Goal: Transaction & Acquisition: Purchase product/service

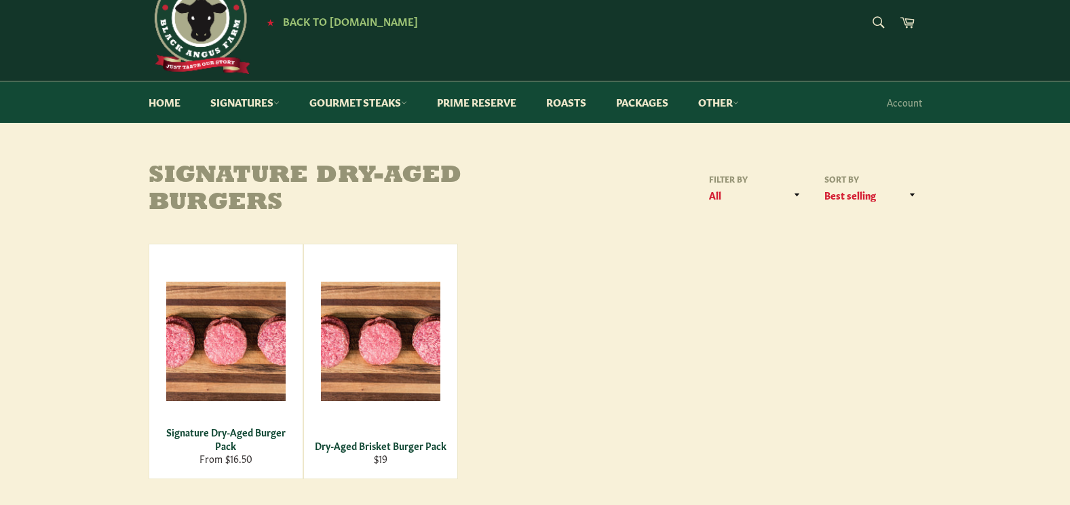
scroll to position [54, 0]
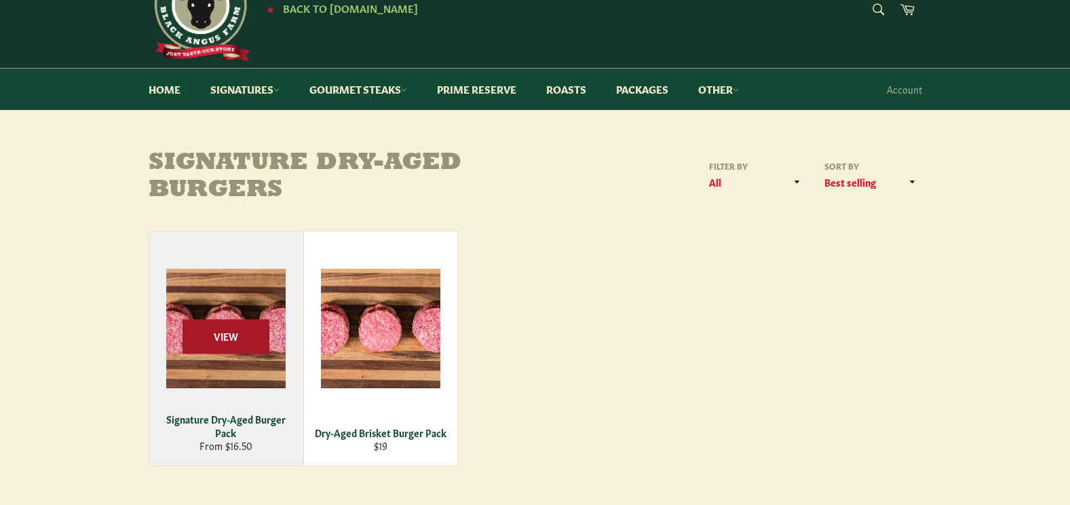
click at [238, 330] on span "View" at bounding box center [226, 336] width 87 height 35
click at [221, 428] on div "Signature Dry-Aged Burger Pack" at bounding box center [225, 426] width 136 height 26
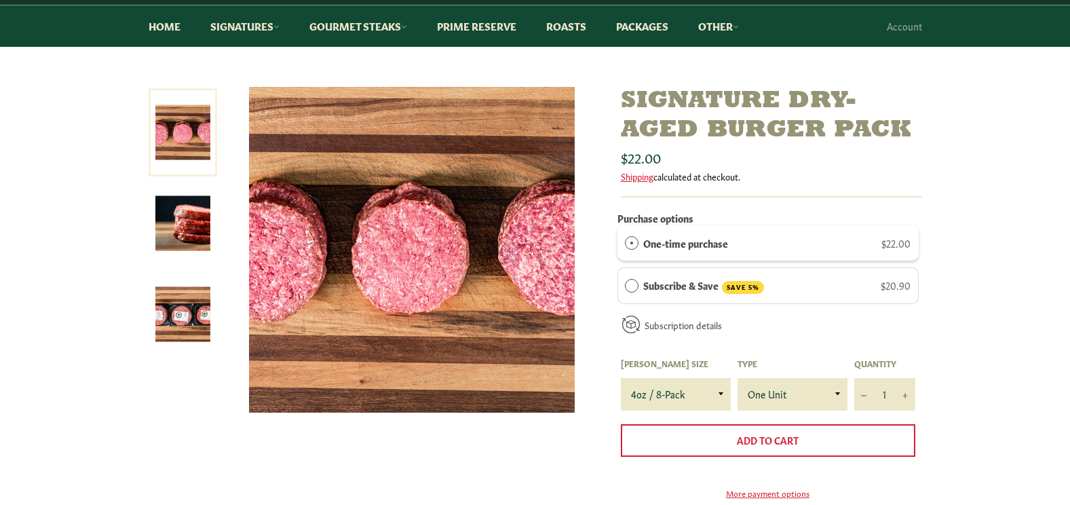
scroll to position [145, 0]
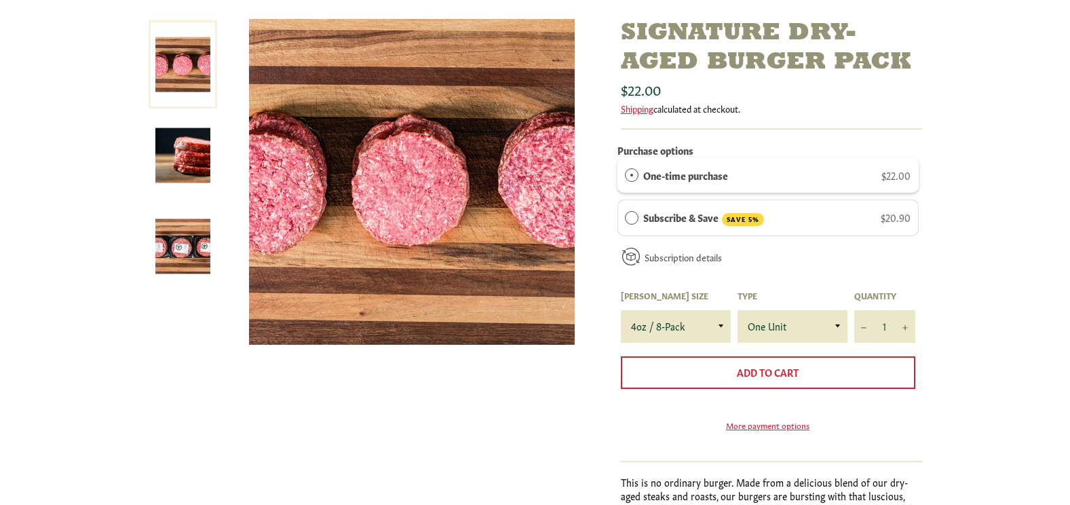
scroll to position [190, 0]
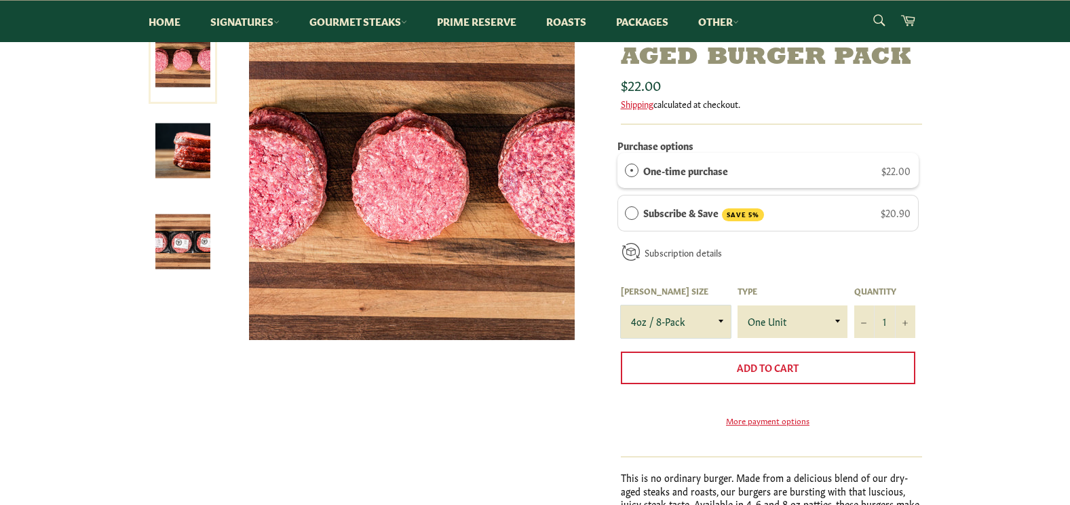
click at [721, 324] on select "4oz / 8-Pack 6oz / 4-Pack 8oz / 4-Pack" at bounding box center [676, 321] width 110 height 33
click at [667, 318] on select "4oz / 8-Pack 6oz / 4-Pack 8oz / 4-Pack" at bounding box center [676, 321] width 110 height 33
click at [720, 316] on select "4oz / 8-Pack 6oz / 4-Pack 8oz / 4-Pack" at bounding box center [676, 321] width 110 height 33
click at [621, 305] on select "4oz / 8-Pack 6oz / 4-Pack 8oz / 4-Pack" at bounding box center [676, 321] width 110 height 33
click at [722, 321] on select "4oz / 8-Pack 6oz / 4-Pack 8oz / 4-Pack" at bounding box center [676, 321] width 110 height 33
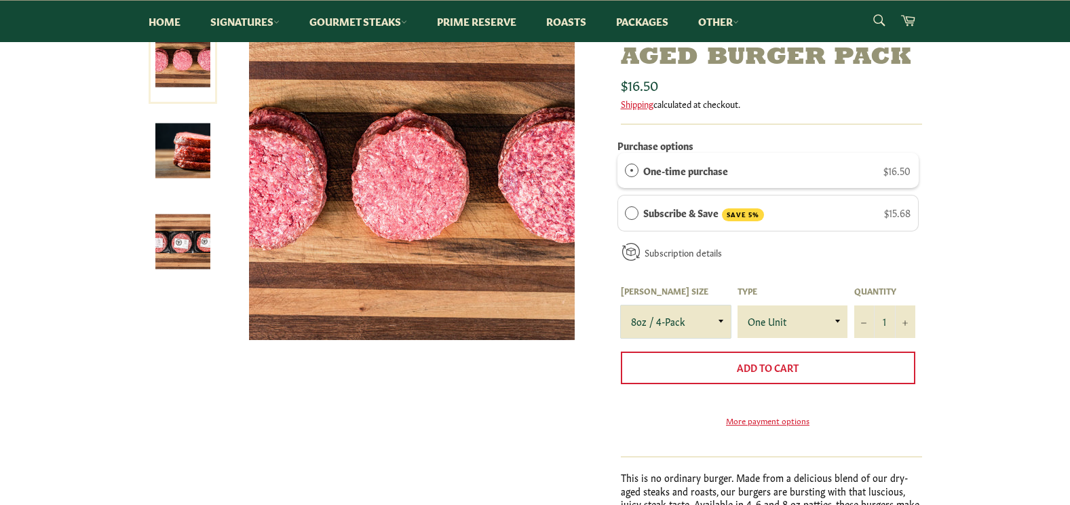
click at [621, 305] on select "4oz / 8-Pack 6oz / 4-Pack 8oz / 4-Pack" at bounding box center [676, 321] width 110 height 33
click at [718, 324] on select "4oz / 8-Pack 6oz / 4-Pack 8oz / 4-Pack" at bounding box center [676, 321] width 110 height 33
select select "4oz / 8-Pack"
click at [621, 305] on select "4oz / 8-Pack 6oz / 4-Pack 8oz / 4-Pack" at bounding box center [676, 321] width 110 height 33
click at [839, 318] on select "One Unit" at bounding box center [793, 321] width 110 height 33
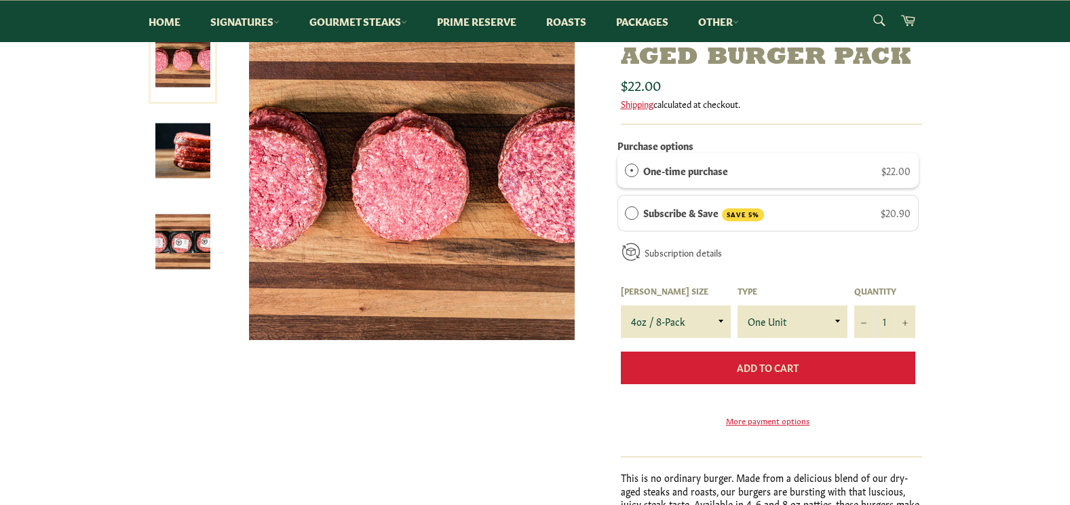
click at [767, 369] on span "Add to Cart" at bounding box center [768, 367] width 62 height 14
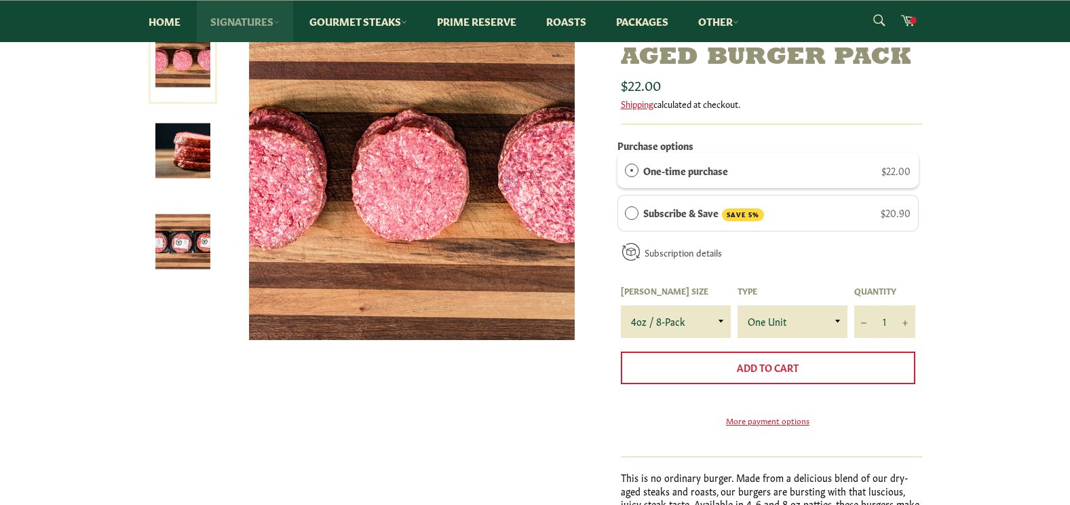
click at [248, 22] on link "Signatures" at bounding box center [245, 21] width 96 height 41
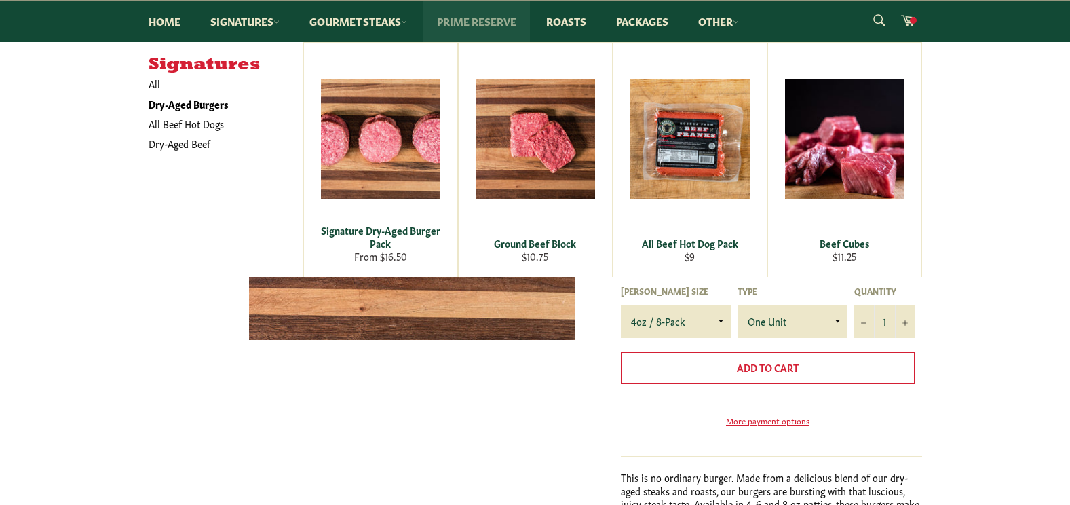
click at [479, 26] on link "Prime Reserve" at bounding box center [476, 21] width 107 height 41
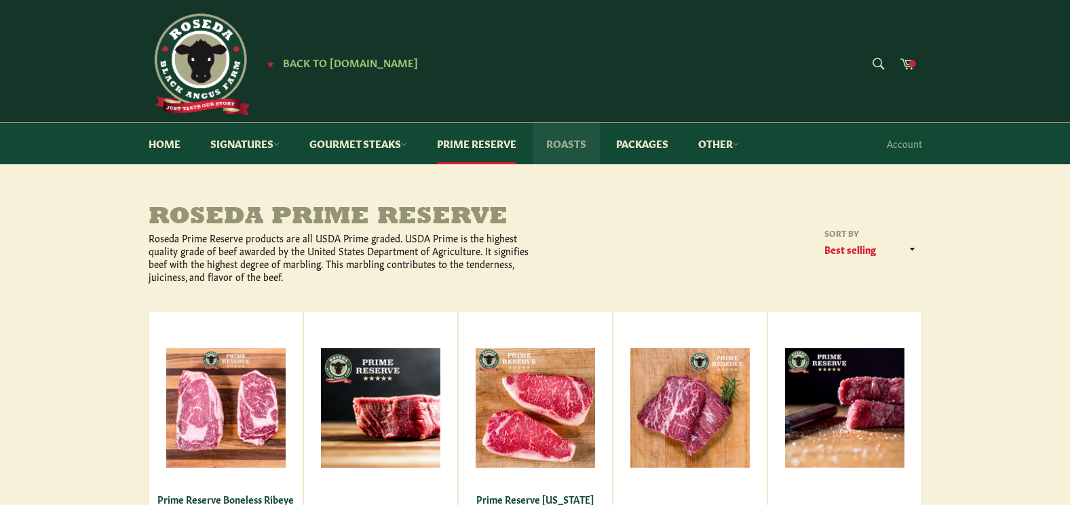
click at [577, 145] on link "Roasts" at bounding box center [566, 143] width 67 height 41
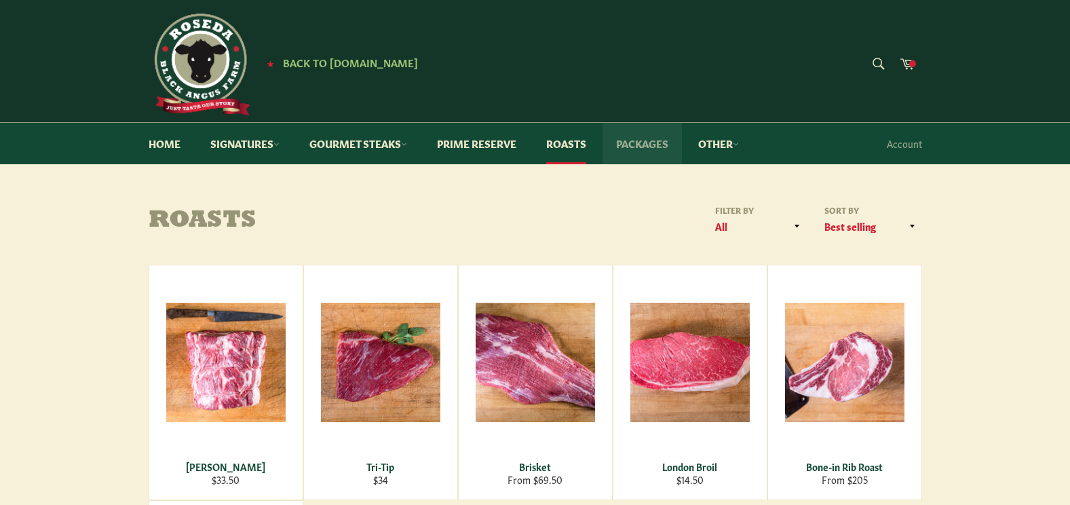
click at [654, 148] on link "Packages" at bounding box center [642, 143] width 79 height 41
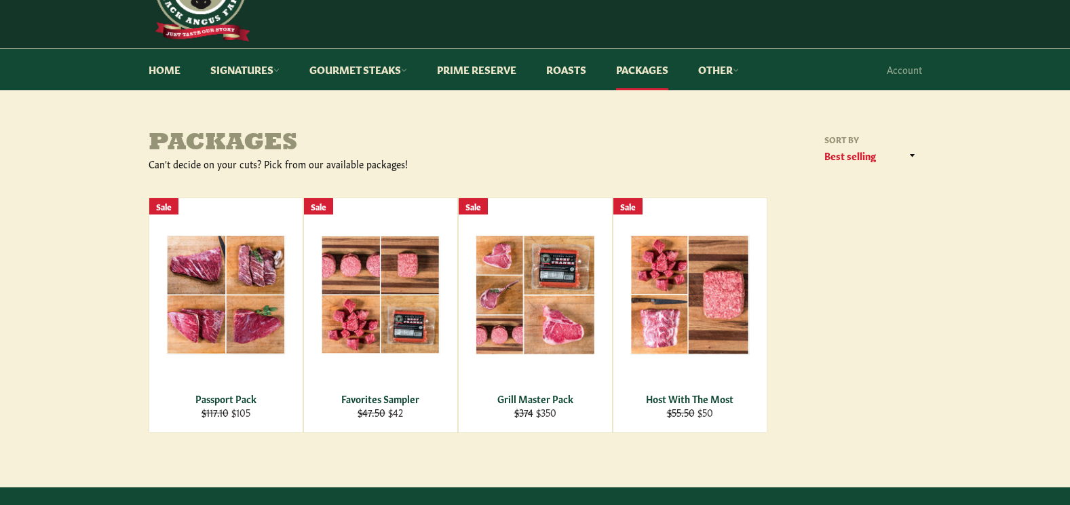
scroll to position [81, 0]
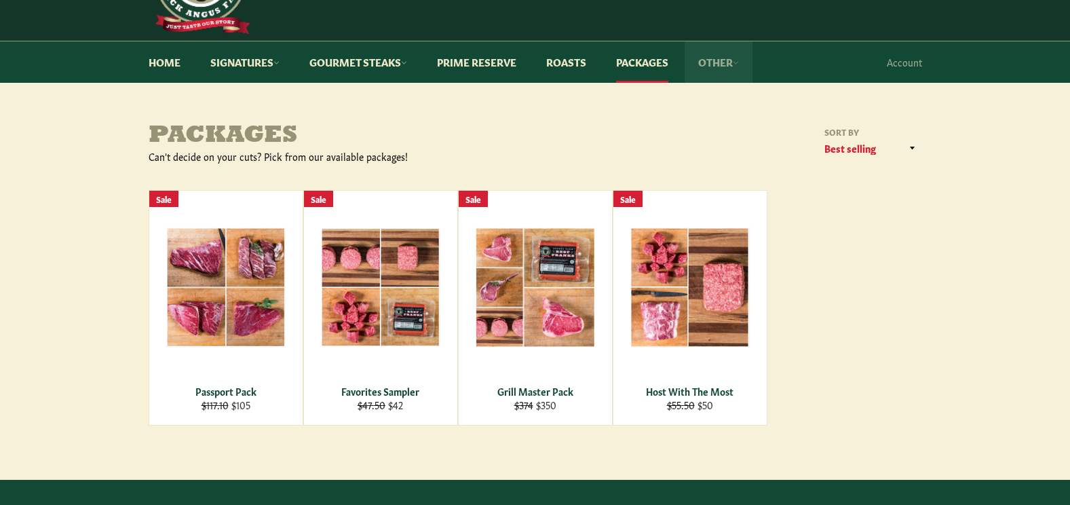
click at [720, 64] on link "Other" at bounding box center [719, 61] width 68 height 41
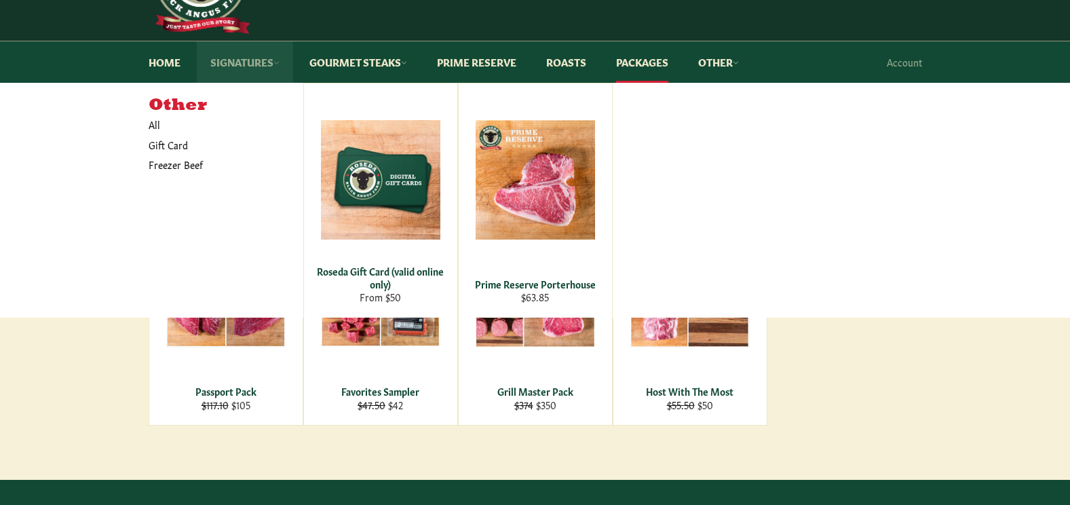
click at [237, 65] on link "Signatures" at bounding box center [245, 61] width 96 height 41
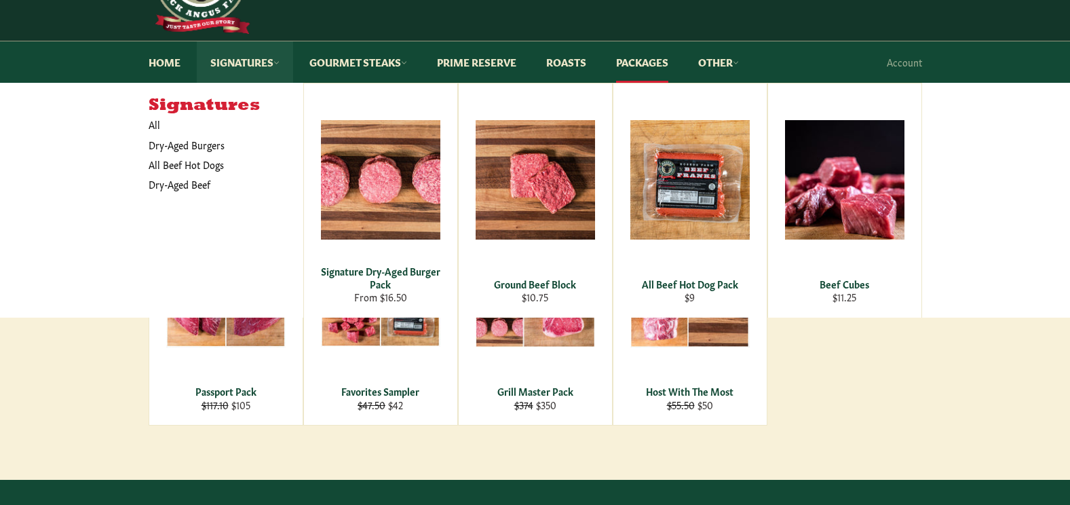
scroll to position [109, 0]
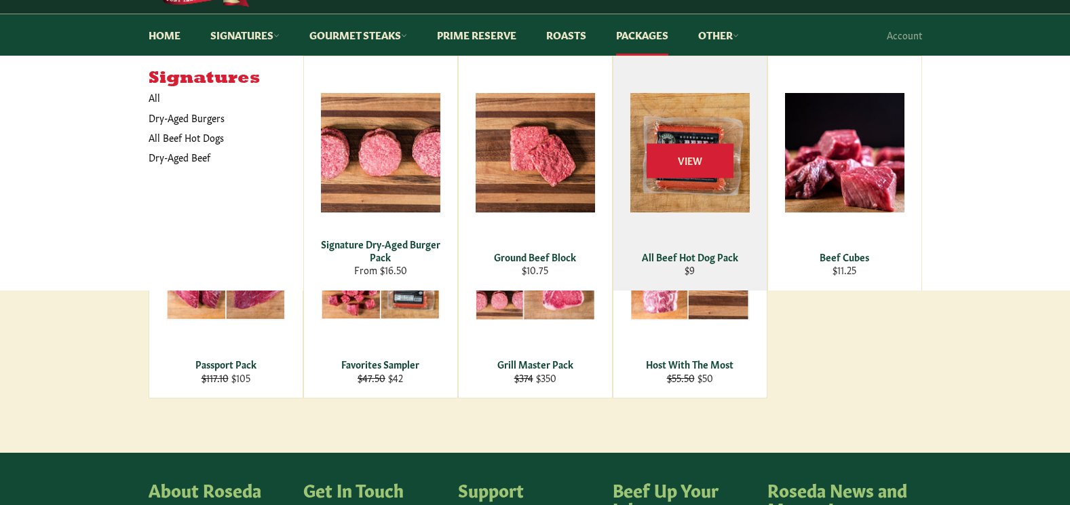
click at [698, 252] on div "All Beef Hot Dog Pack" at bounding box center [690, 256] width 136 height 13
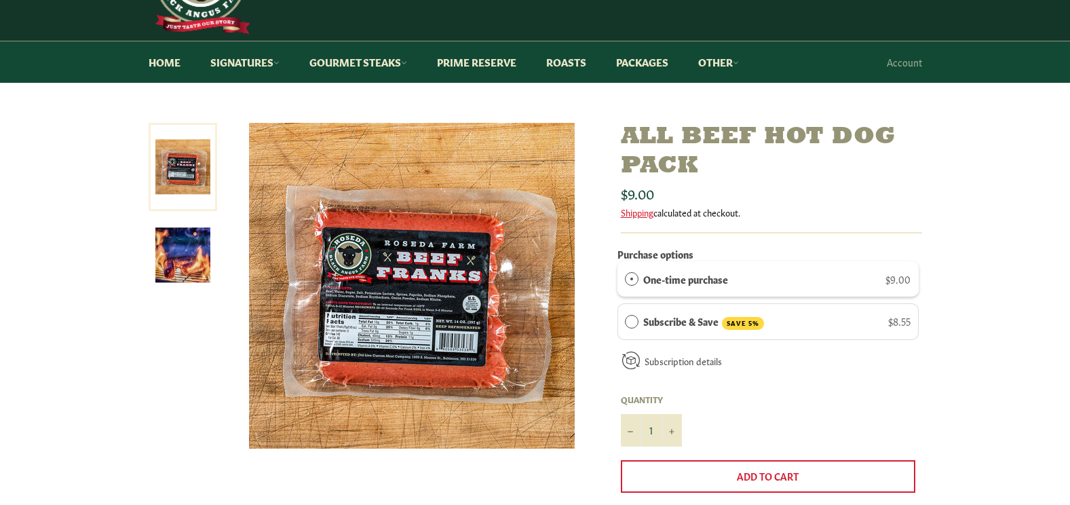
scroll to position [109, 0]
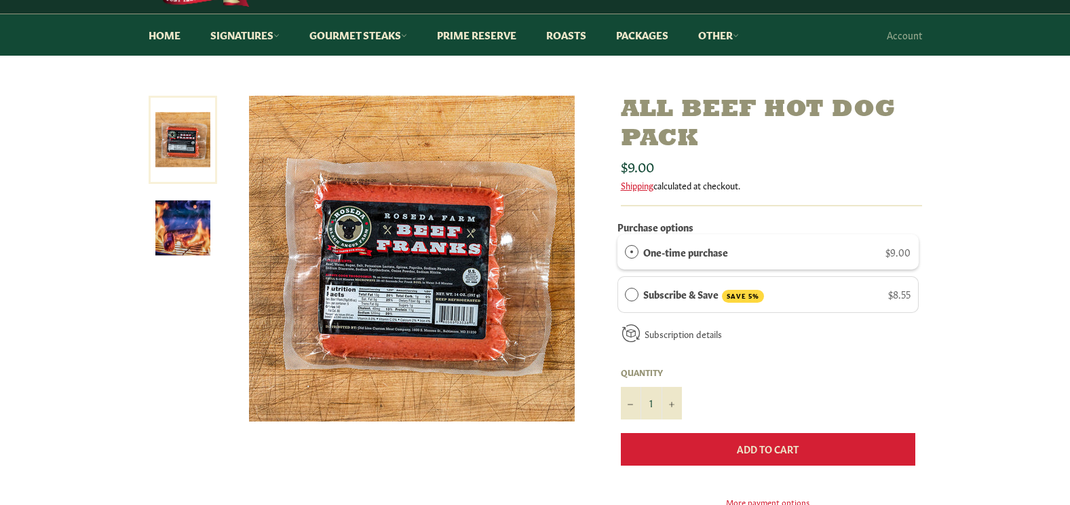
click at [767, 451] on span "Add to Cart" at bounding box center [768, 449] width 62 height 14
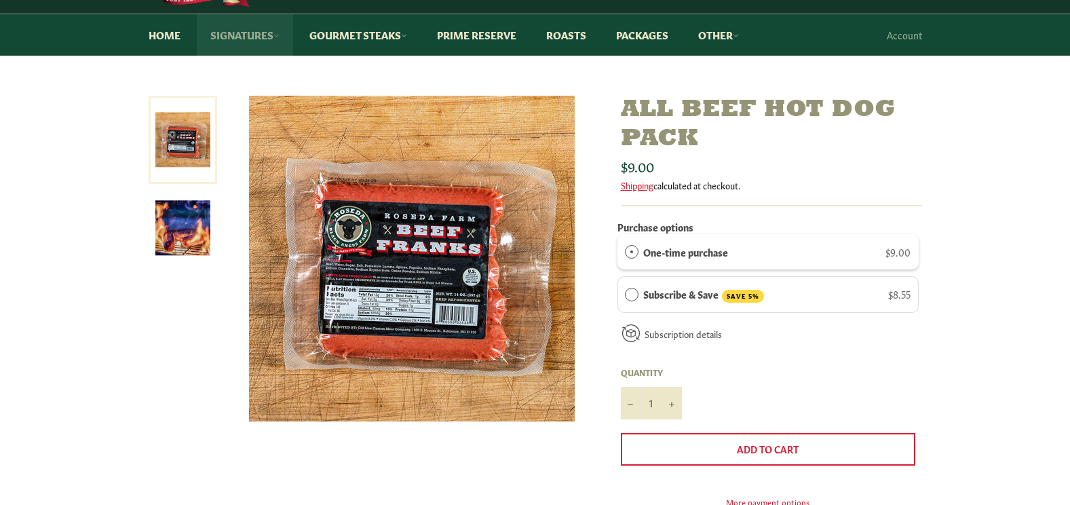
click at [239, 38] on link "Signatures" at bounding box center [245, 34] width 96 height 41
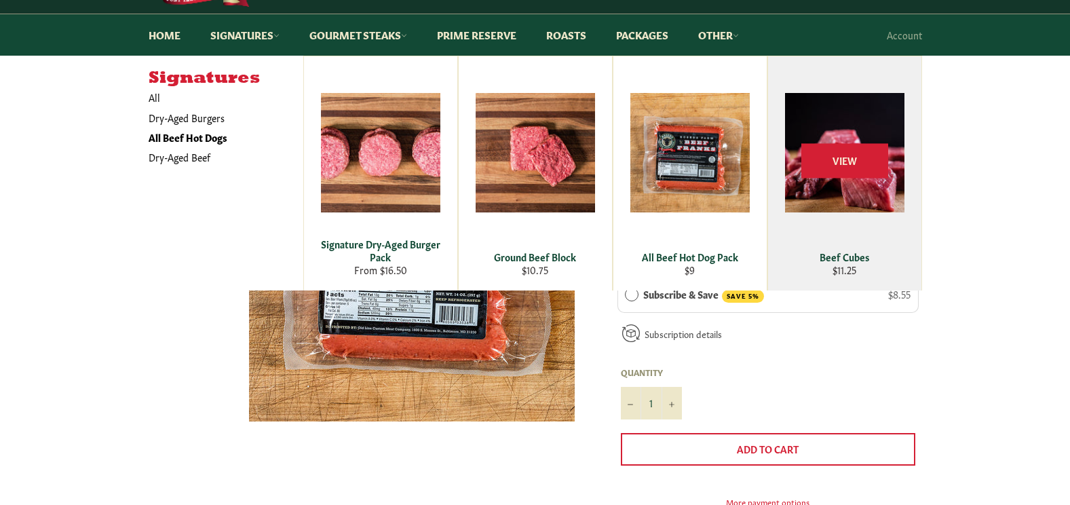
click at [835, 257] on div "Beef Cubes" at bounding box center [844, 256] width 136 height 13
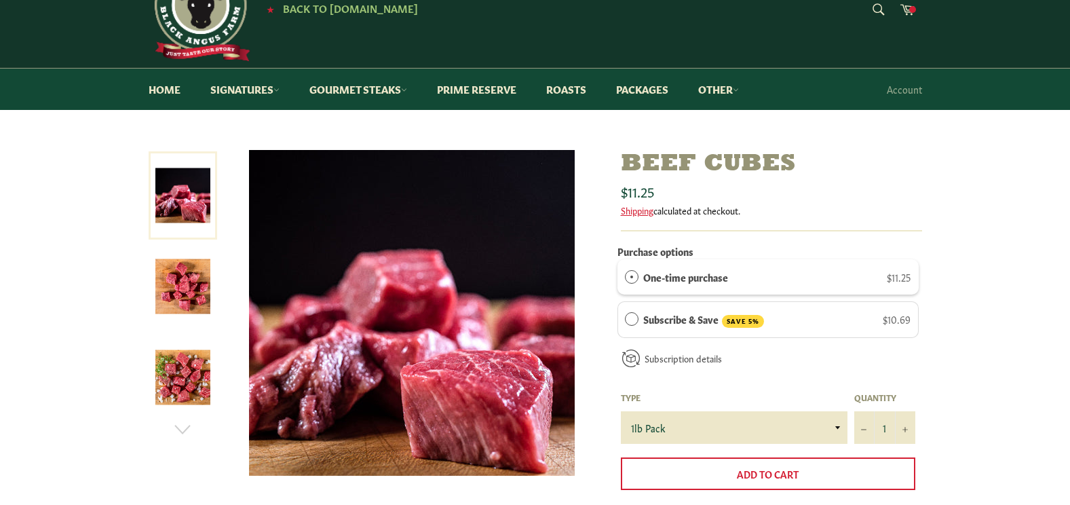
scroll to position [81, 0]
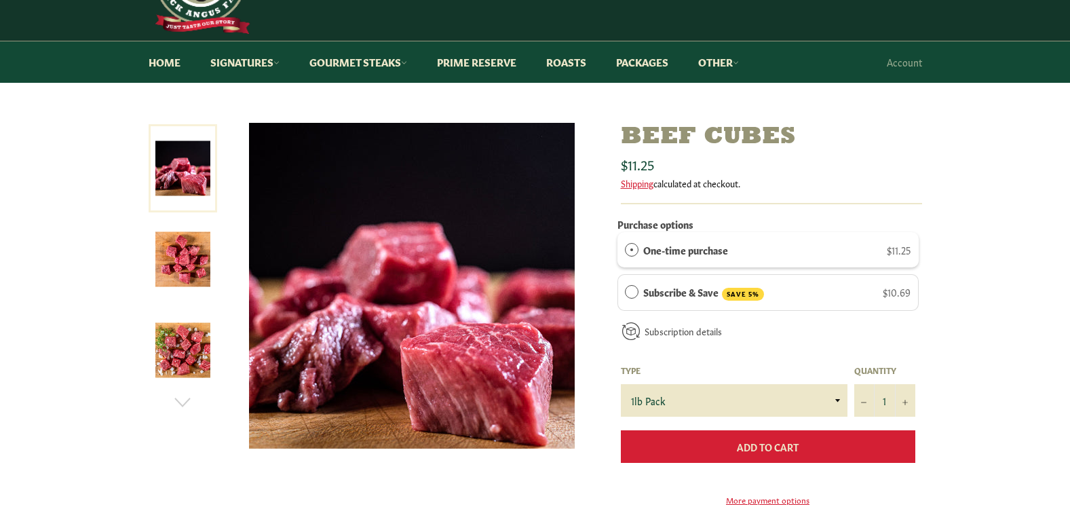
click at [776, 447] on span "Add to Cart" at bounding box center [768, 447] width 62 height 14
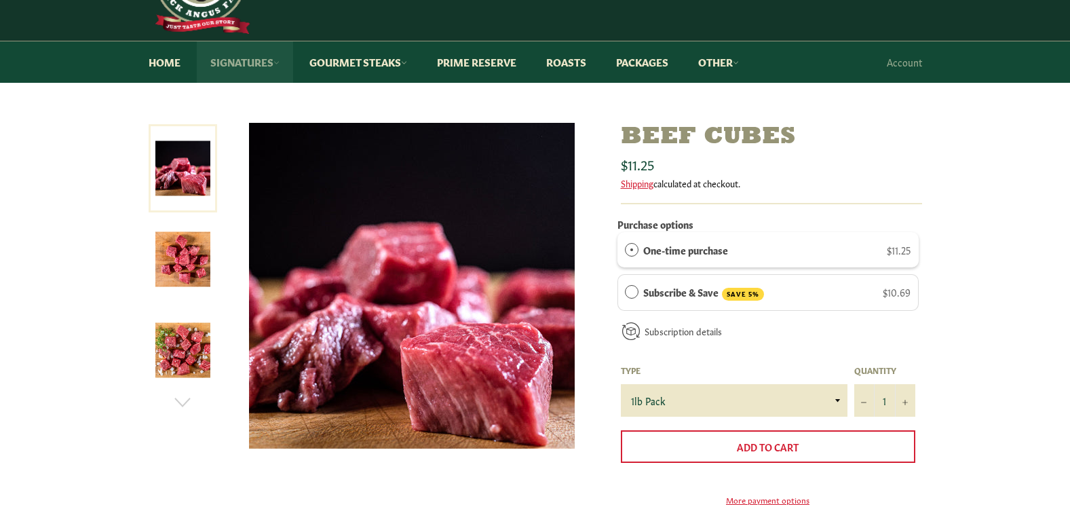
click at [254, 69] on link "Signatures" at bounding box center [245, 61] width 96 height 41
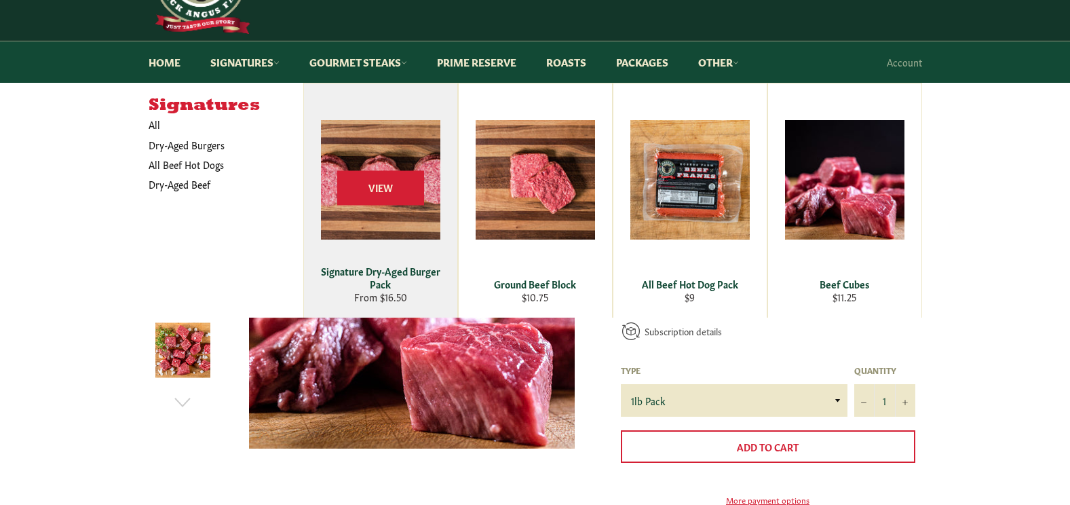
click at [381, 278] on div "Signature Dry-Aged Burger Pack" at bounding box center [380, 278] width 136 height 26
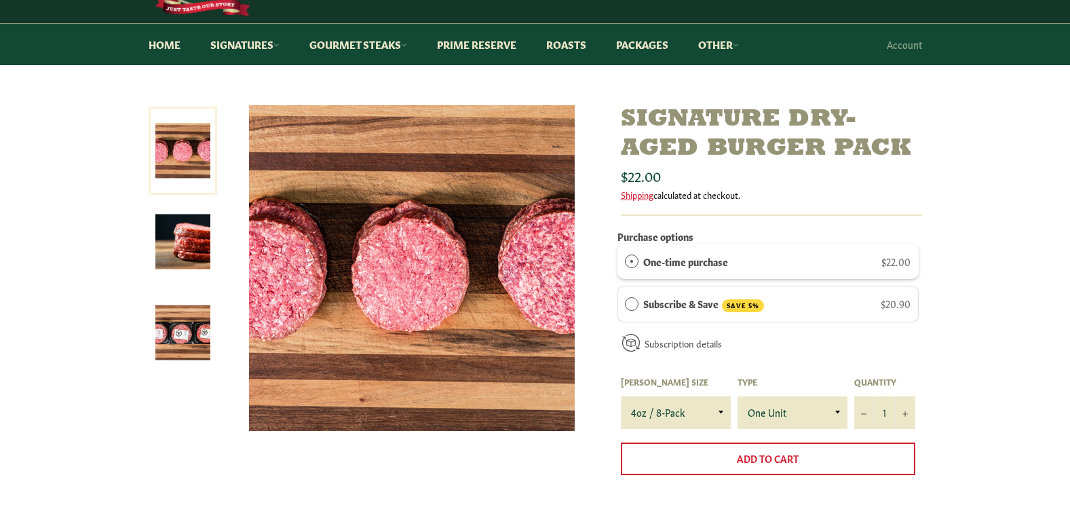
scroll to position [109, 0]
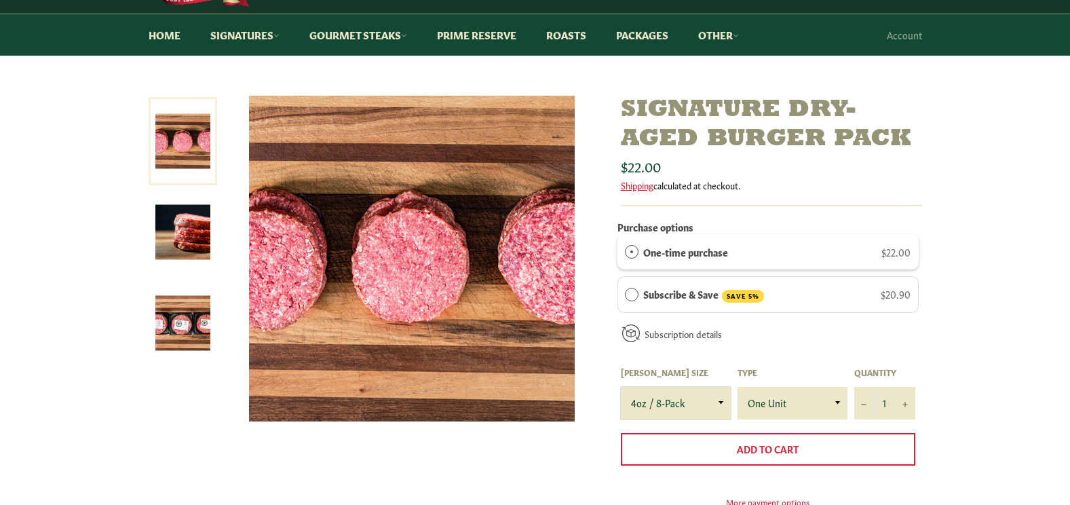
click at [721, 401] on select "4oz / 8-Pack 6oz / 4-Pack 8oz / 4-Pack" at bounding box center [676, 403] width 110 height 33
select select "6oz / 4-Pack"
click at [621, 387] on select "4oz / 8-Pack 6oz / 4-Pack 8oz / 4-Pack" at bounding box center [676, 403] width 110 height 33
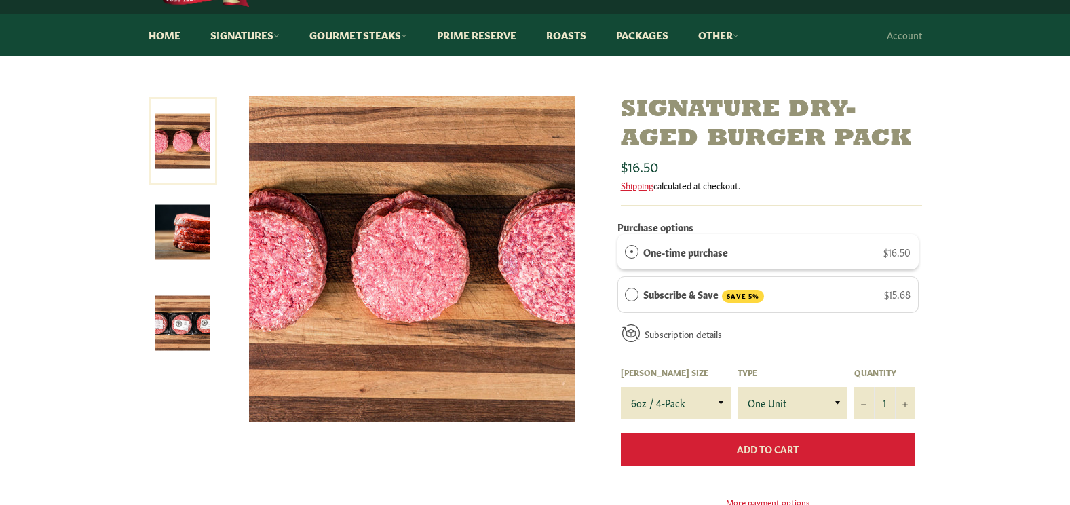
click at [738, 454] on span "Add to Cart" at bounding box center [768, 449] width 62 height 14
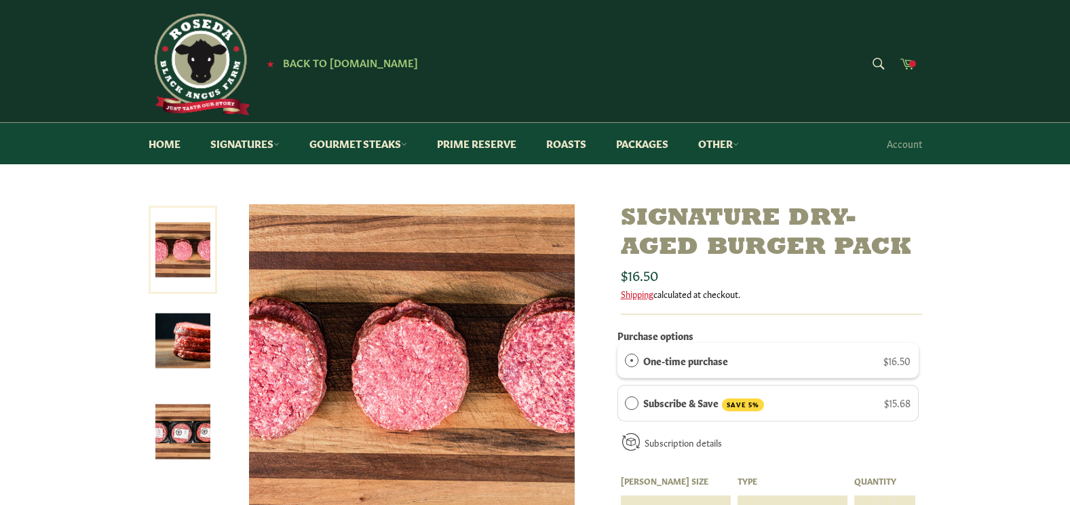
click at [905, 61] on icon at bounding box center [907, 63] width 14 height 11
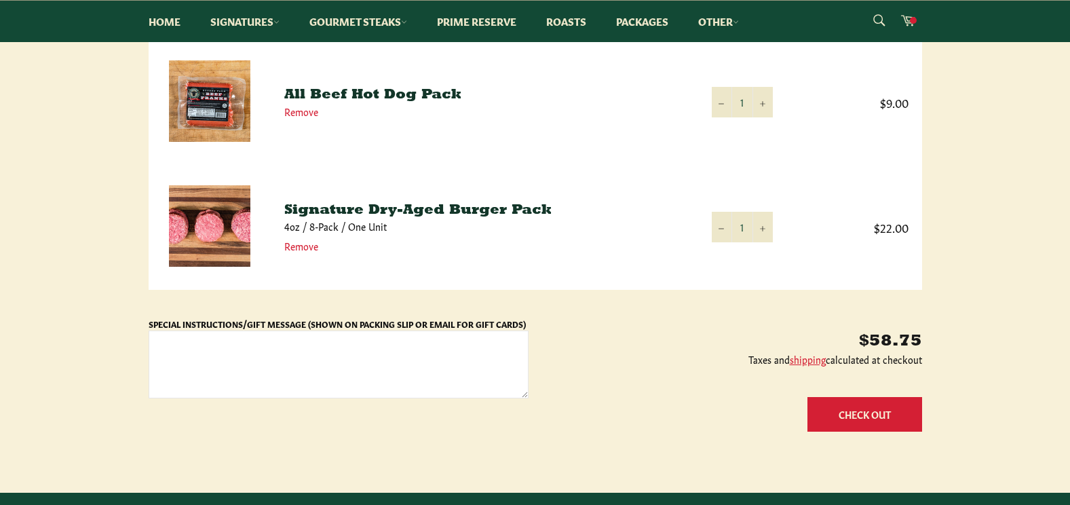
scroll to position [470, 0]
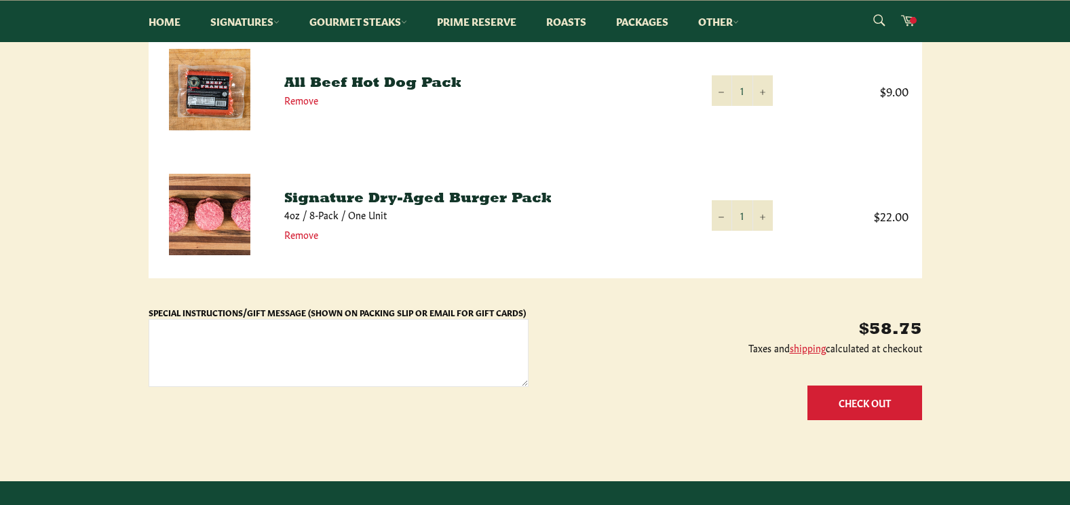
click at [846, 408] on button "Check Out" at bounding box center [865, 402] width 115 height 35
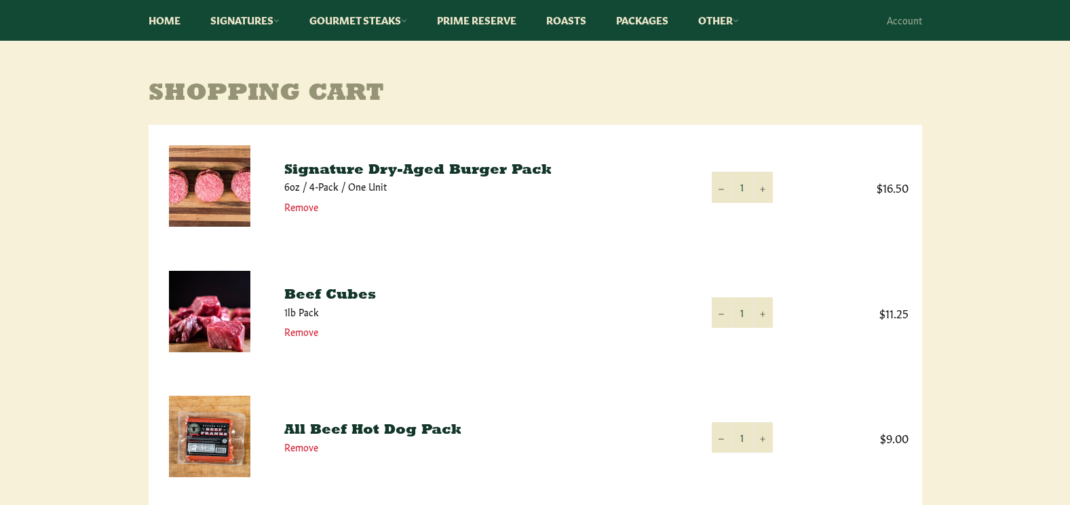
scroll to position [117, 0]
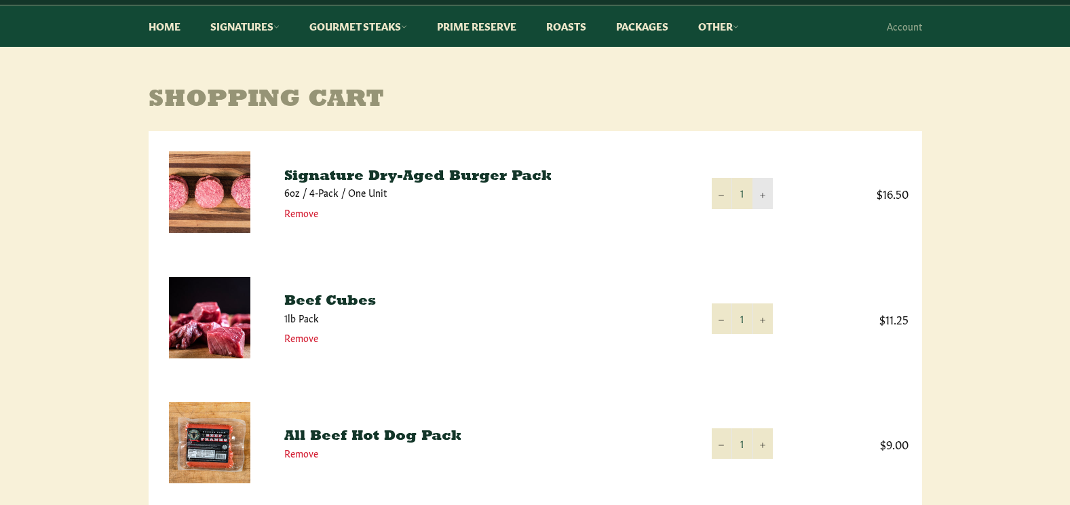
click at [761, 195] on icon "Increase item quantity by one" at bounding box center [762, 195] width 5 height 5
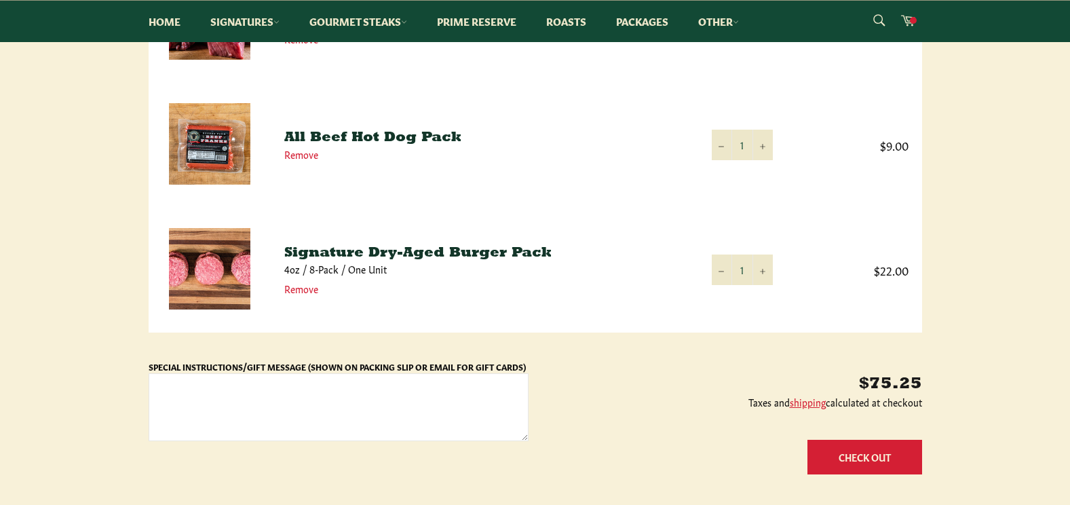
scroll to position [443, 0]
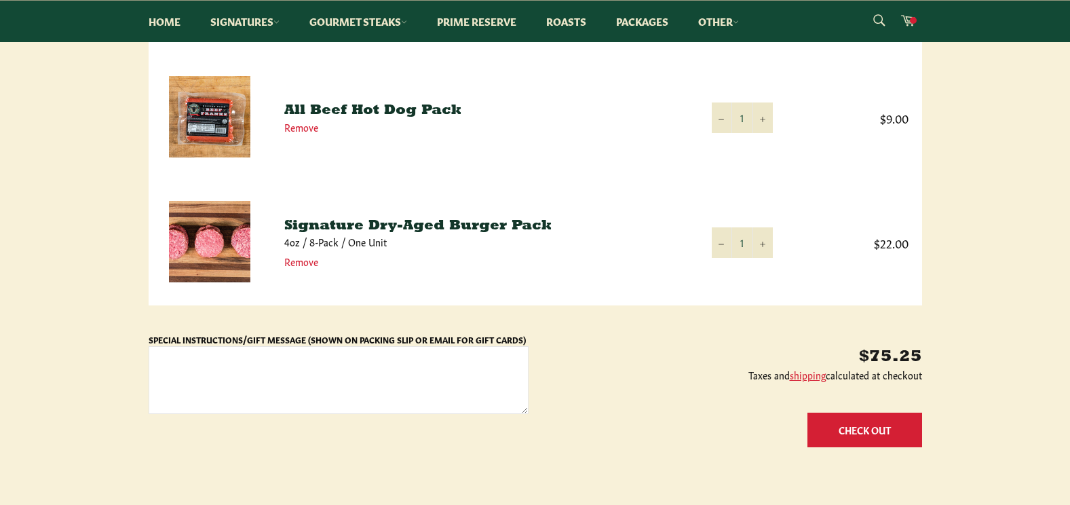
click at [856, 425] on button "Check Out" at bounding box center [865, 430] width 115 height 35
